Goal: Transaction & Acquisition: Purchase product/service

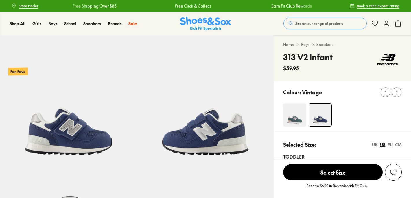
select select "*"
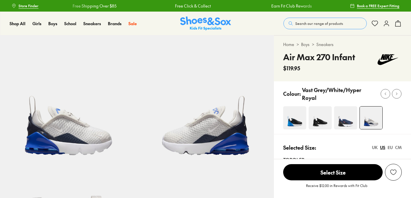
select select "*"
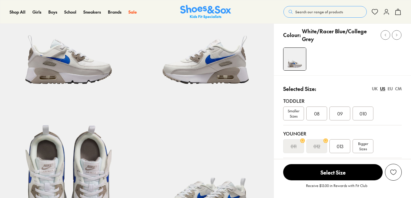
select select "*"
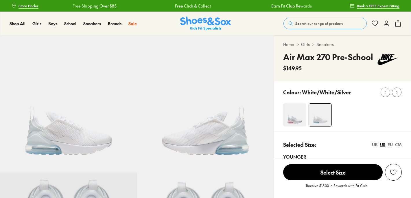
select select "*"
